Goal: Transaction & Acquisition: Purchase product/service

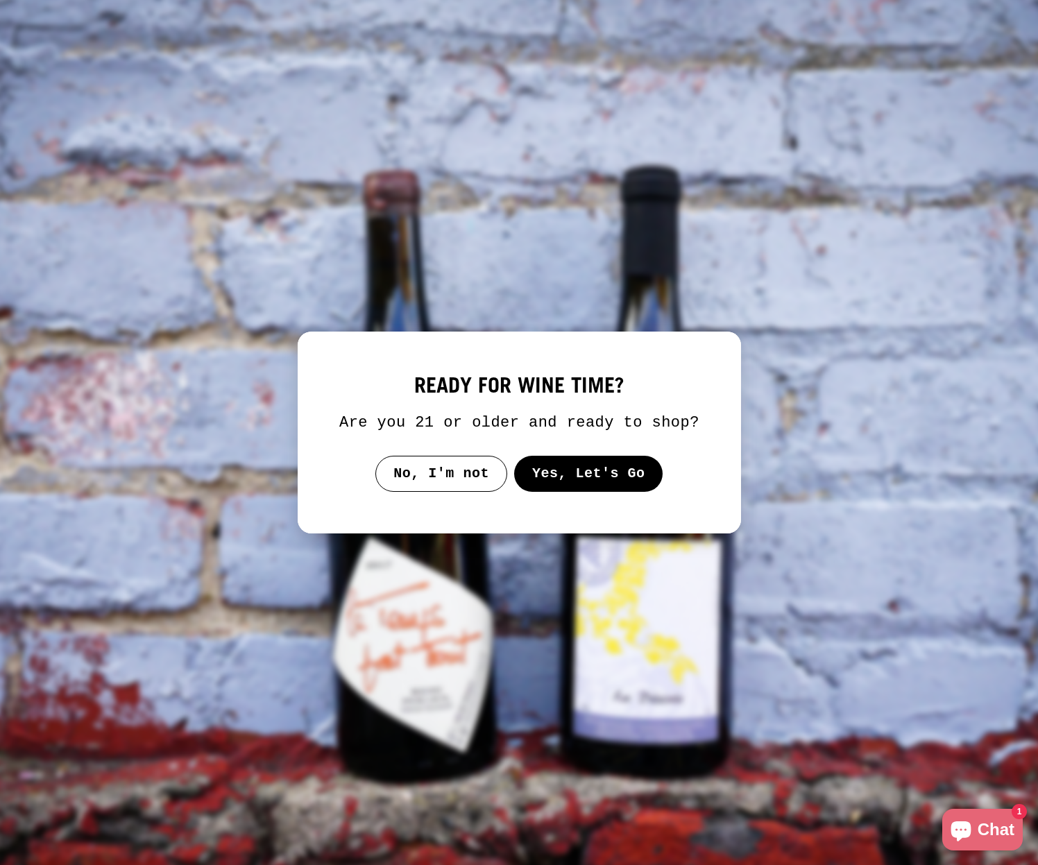
click at [615, 483] on button "Yes, Let's Go" at bounding box center [587, 474] width 149 height 36
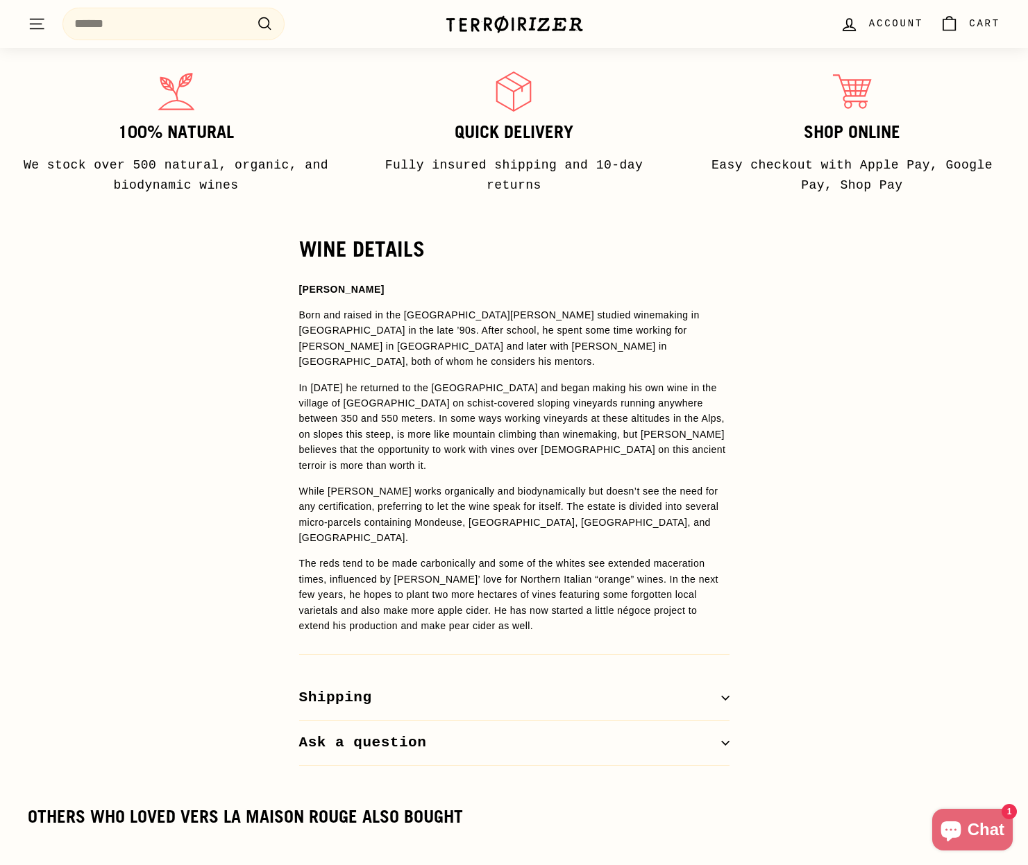
scroll to position [917, 0]
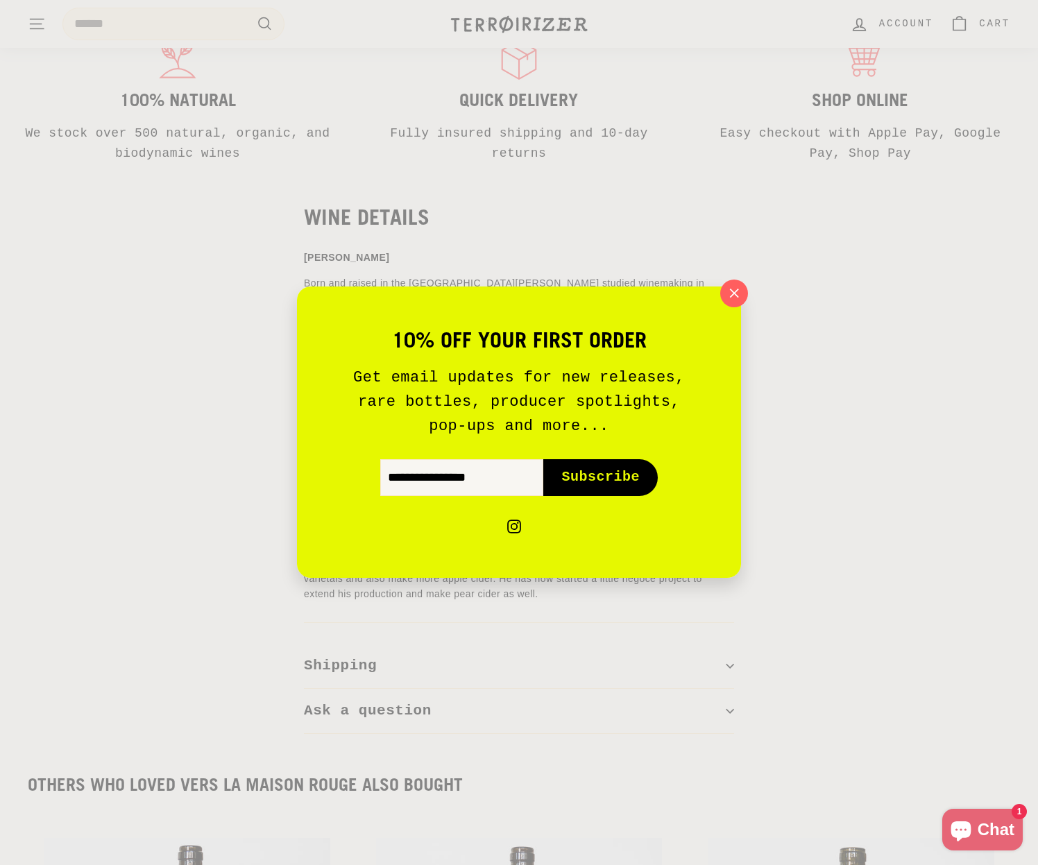
click at [745, 279] on div "10% off your first order Get email updates for new releases, rare bottles, prod…" at bounding box center [519, 432] width 1038 height 865
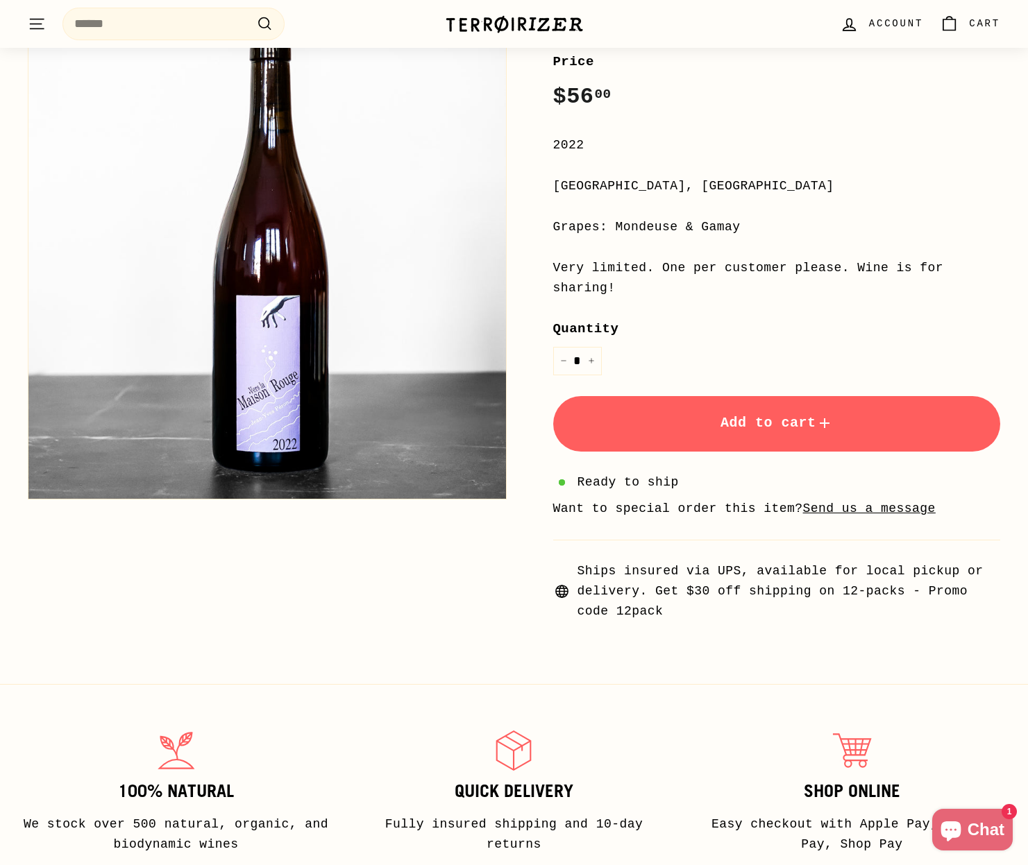
scroll to position [0, 0]
